Goal: Task Accomplishment & Management: Manage account settings

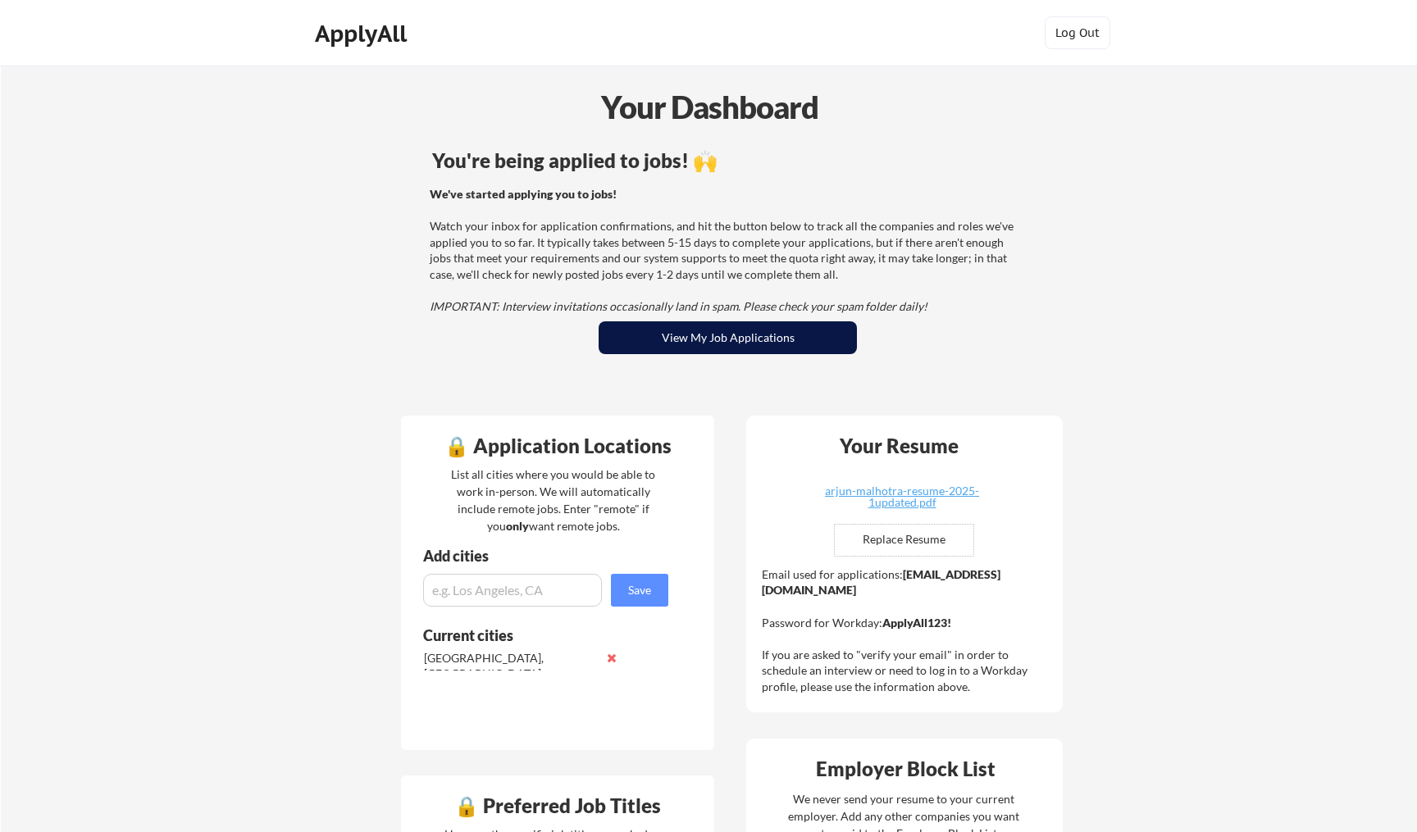
click at [660, 330] on button "View My Job Applications" at bounding box center [728, 337] width 258 height 33
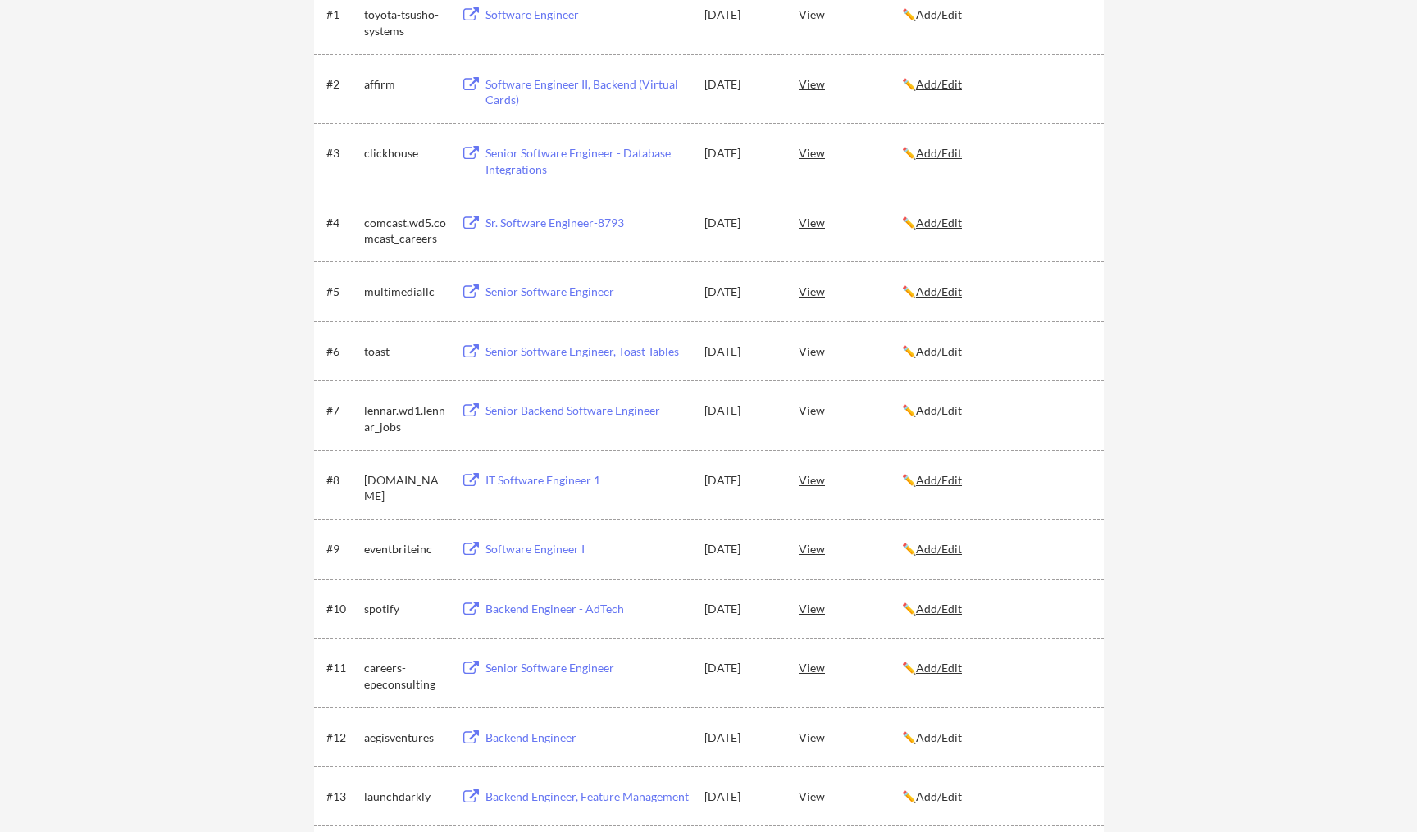
scroll to position [358, 0]
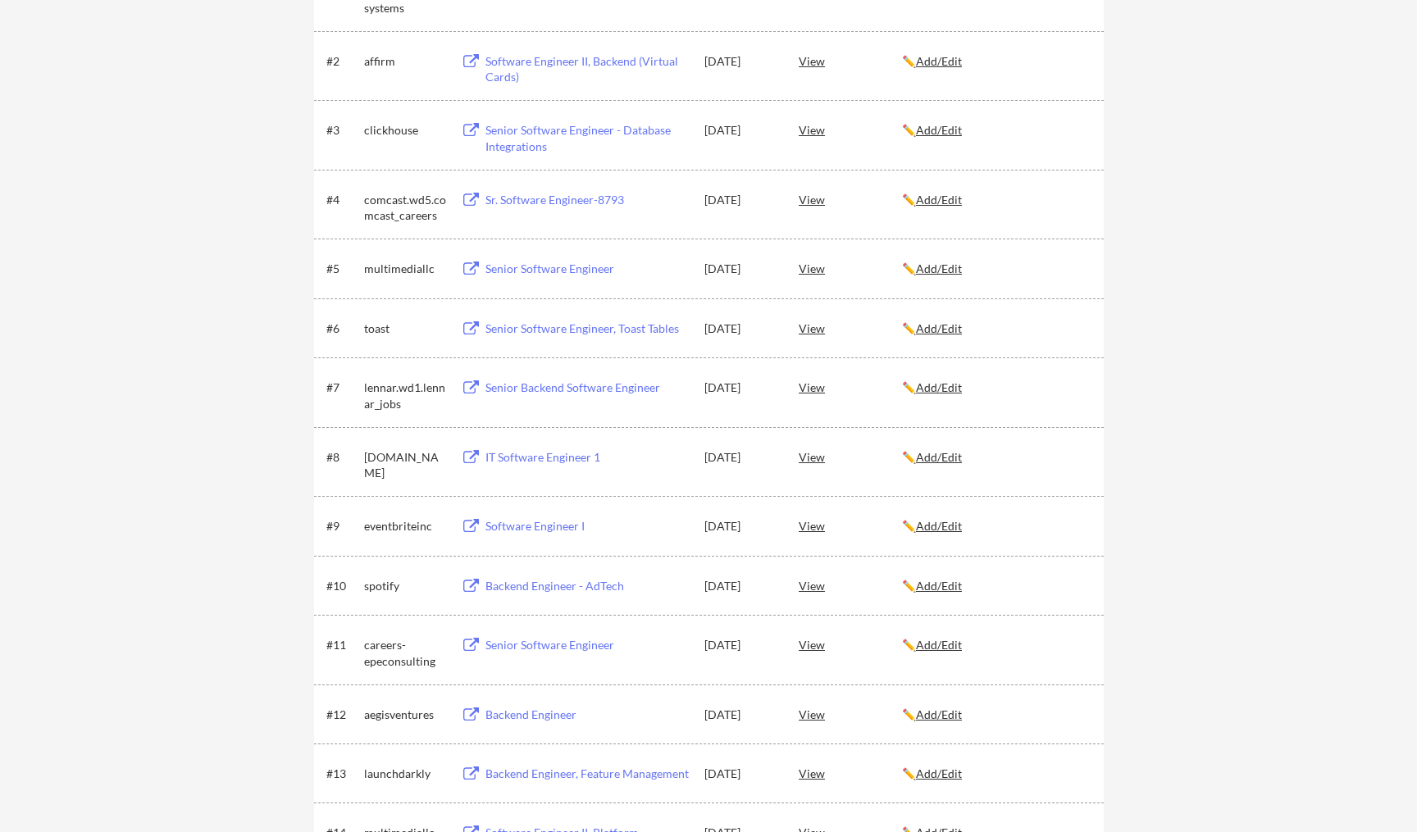
click at [541, 325] on div "Senior Software Engineer, Toast Tables" at bounding box center [586, 329] width 203 height 16
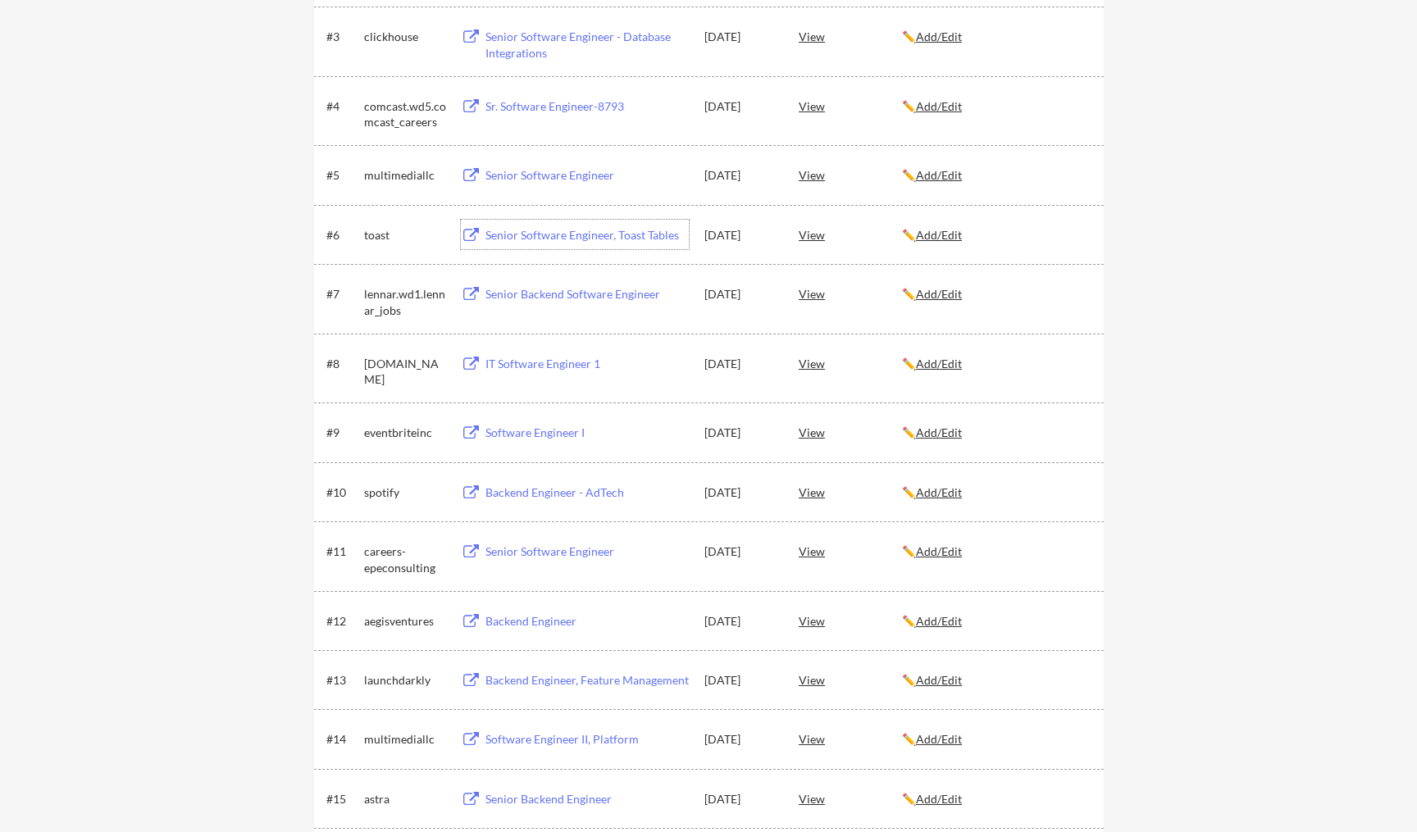
scroll to position [455, 0]
click at [508, 431] on div "Software Engineer I" at bounding box center [586, 430] width 203 height 16
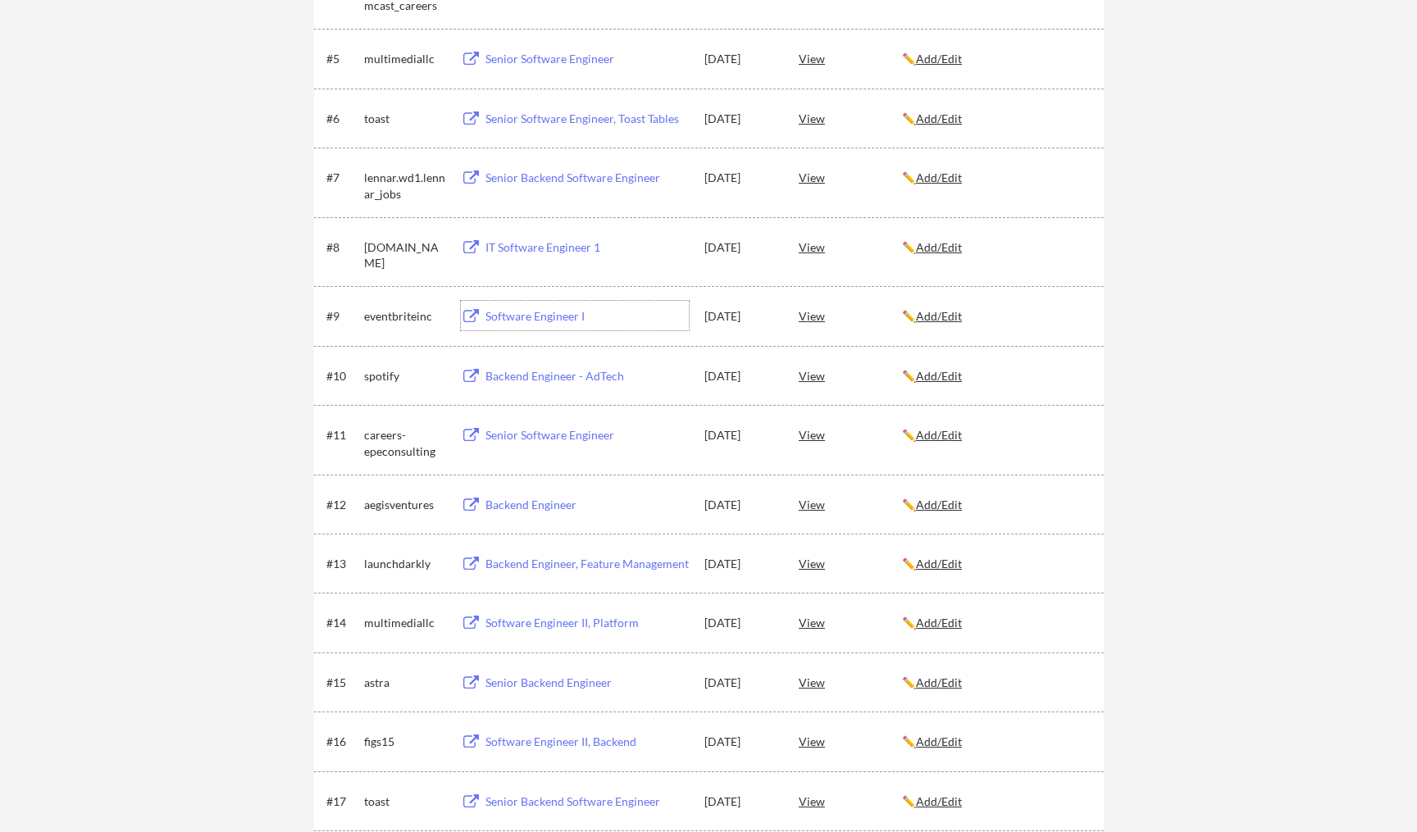
scroll to position [644, 0]
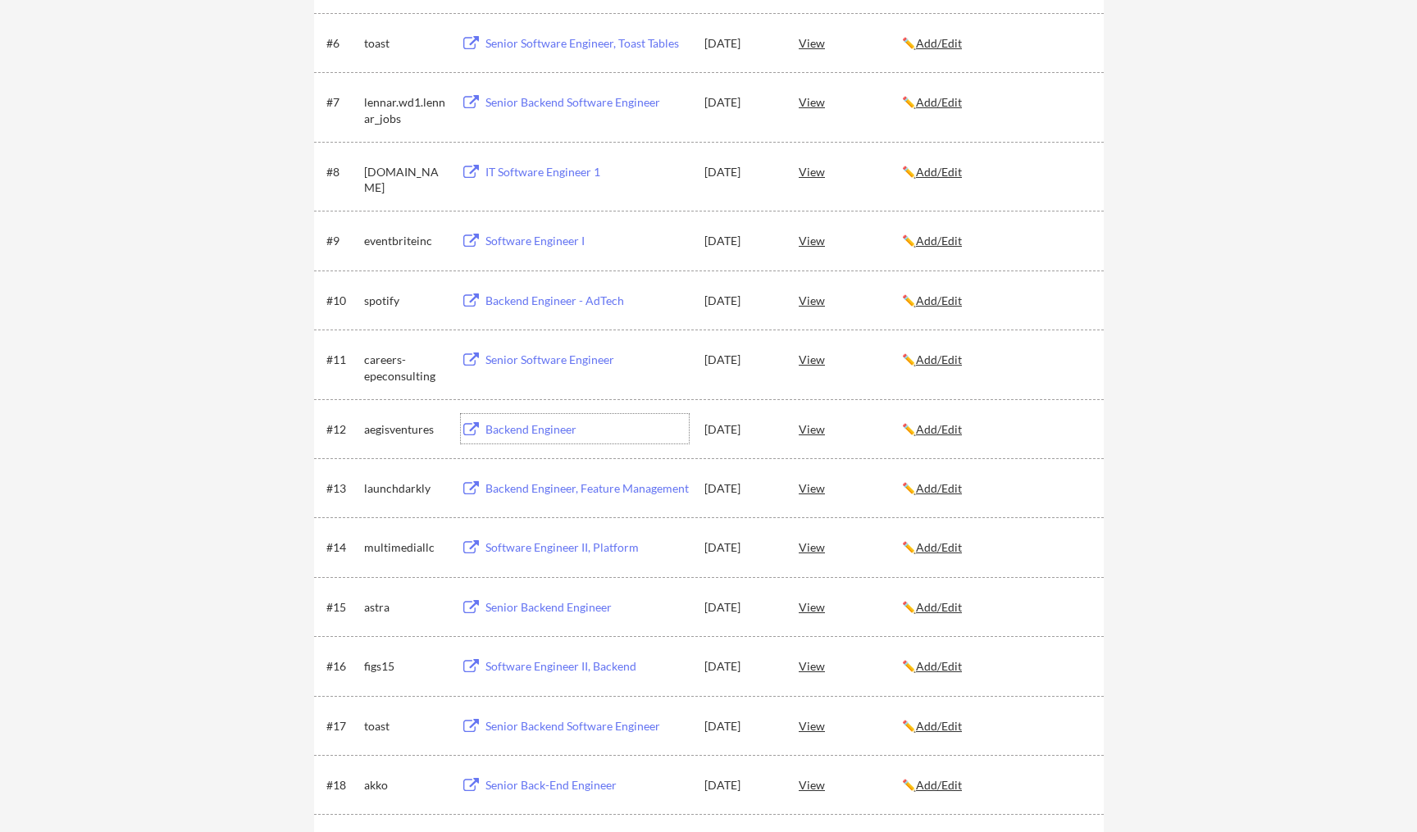
click at [534, 432] on div "Backend Engineer" at bounding box center [586, 430] width 203 height 16
